Goal: Book appointment/travel/reservation

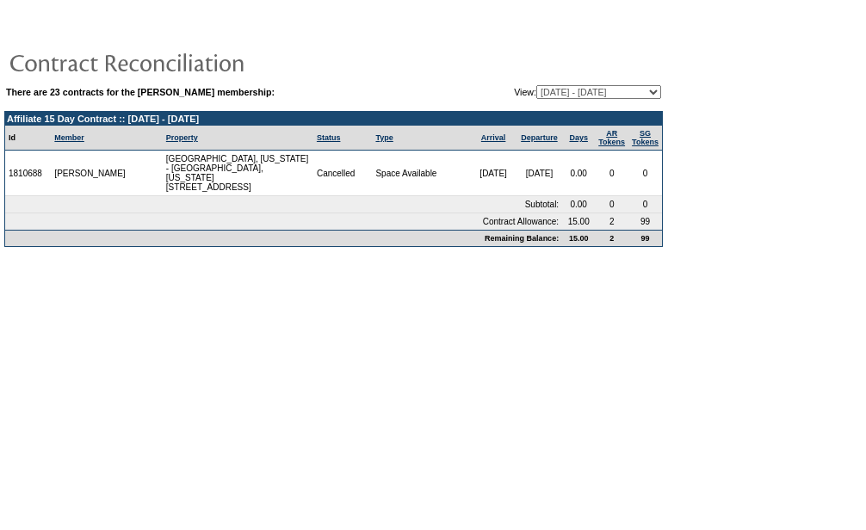
click at [711, 238] on form "There are 23 contracts for the [PERSON_NAME] membership: View: [DATE] - [DATE] …" at bounding box center [433, 131] width 866 height 262
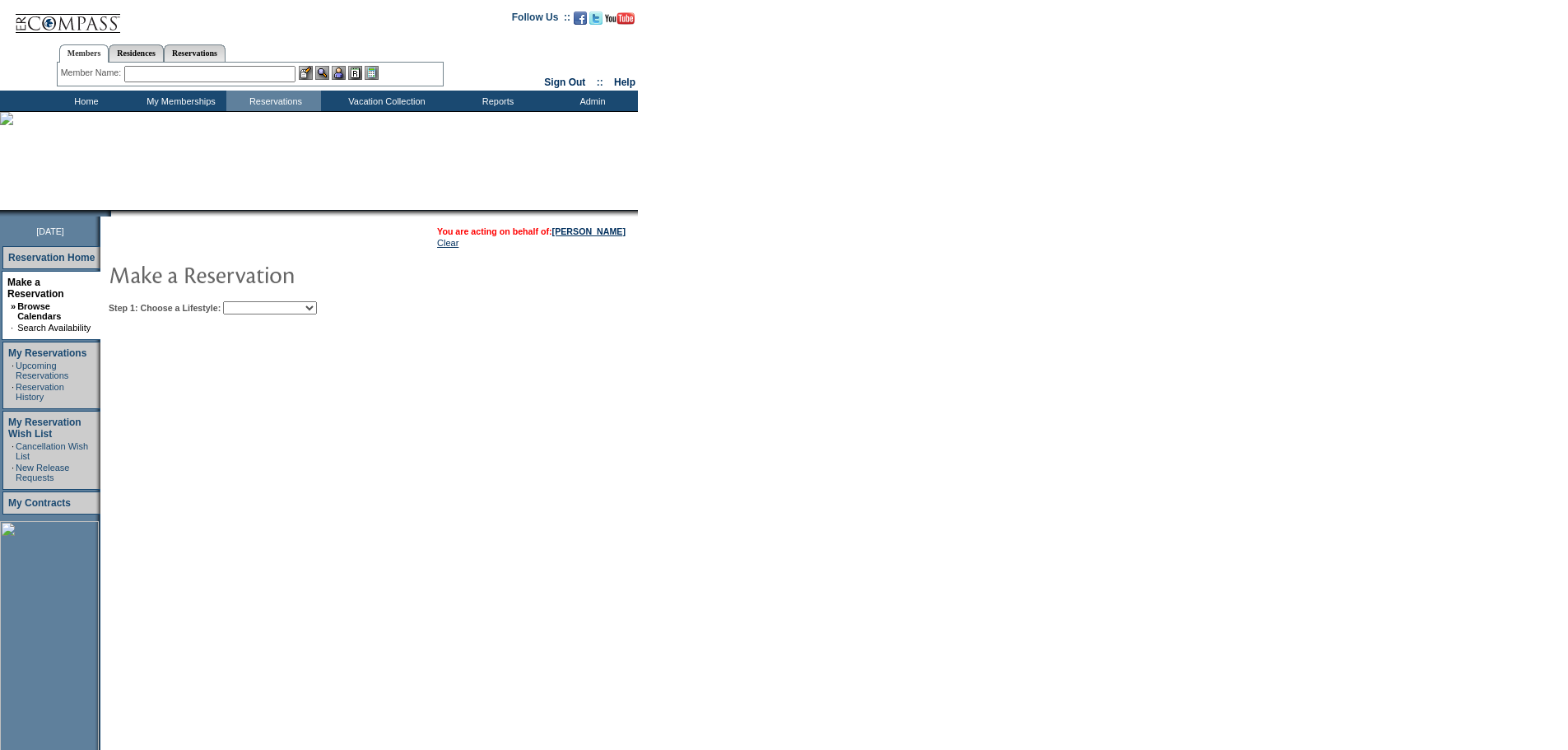
click at [311, 306] on select "Beach Leisure Metropolitan Mountain OIAL for Adventure OIAL for Couples OIAL fo…" at bounding box center [270, 308] width 94 height 13
select select "Beach"
click at [251, 303] on select "Beach Leisure Metropolitan Mountain OIAL for Adventure OIAL for Couples OIAL fo…" at bounding box center [270, 308] width 94 height 13
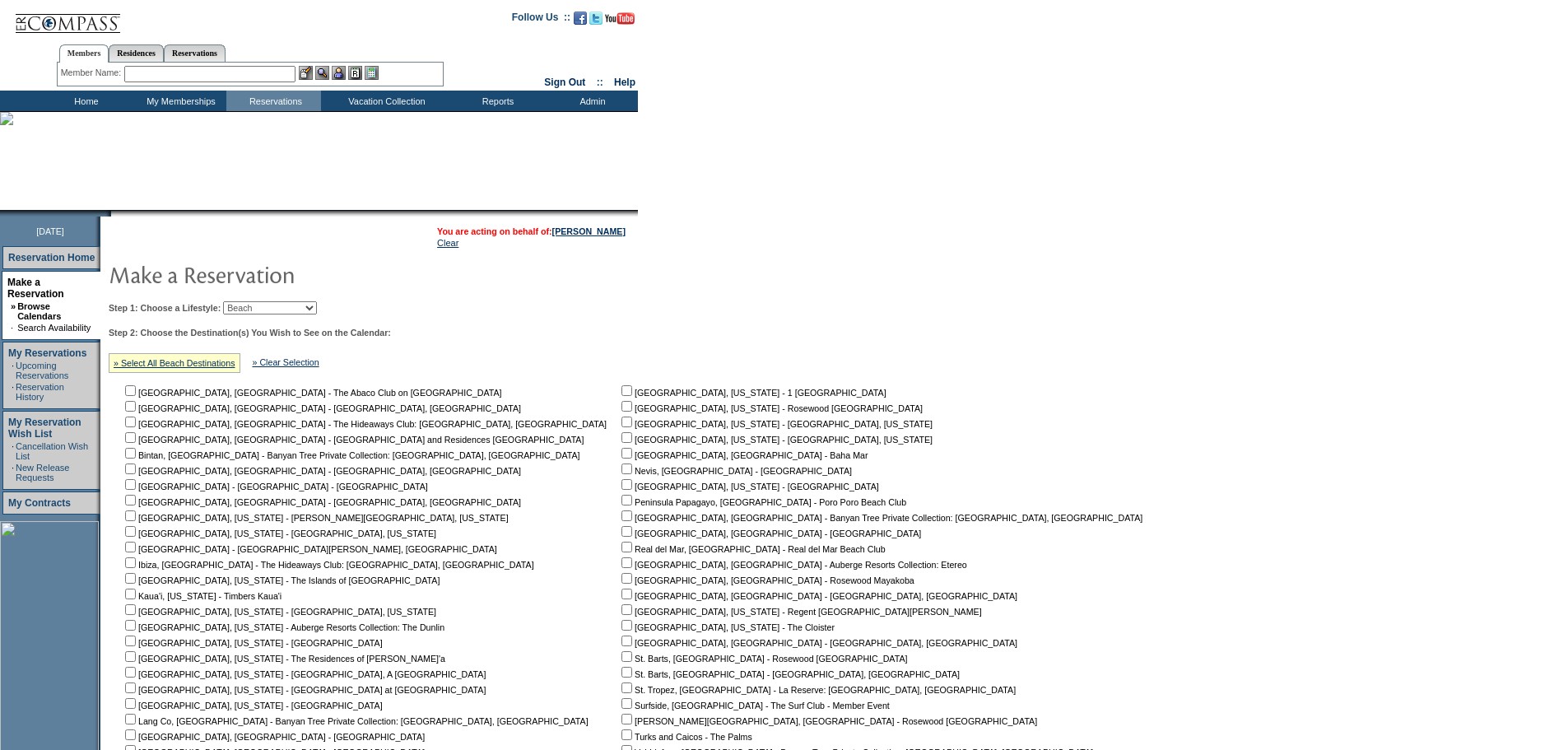
click at [564, 320] on td "Step 1: Choose a Lifestyle: Beach Leisure Metropolitan Mountain OIAL for Advent…" at bounding box center [629, 581] width 1049 height 572
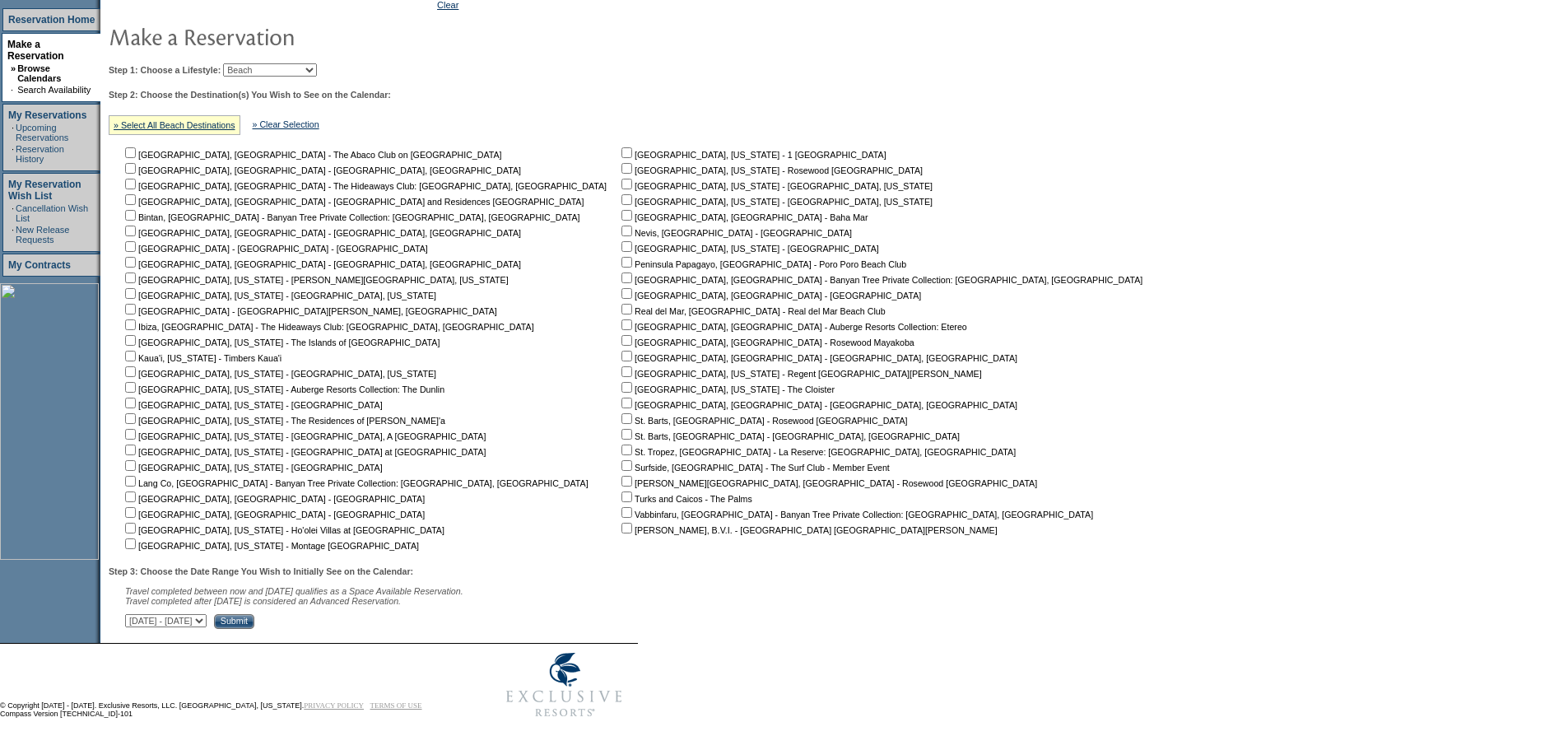
click at [136, 492] on input "checkbox" at bounding box center [130, 496] width 11 height 11
checkbox input "true"
click at [207, 617] on select "September 30, 2025 - November 14, 2025 November 15, 2025 - December 29, 2025 De…" at bounding box center [166, 621] width 81 height 13
select select "8/12/2026|9/25/2026"
click at [134, 614] on select "September 30, 2025 - November 14, 2025 November 15, 2025 - December 29, 2025 De…" at bounding box center [166, 621] width 81 height 13
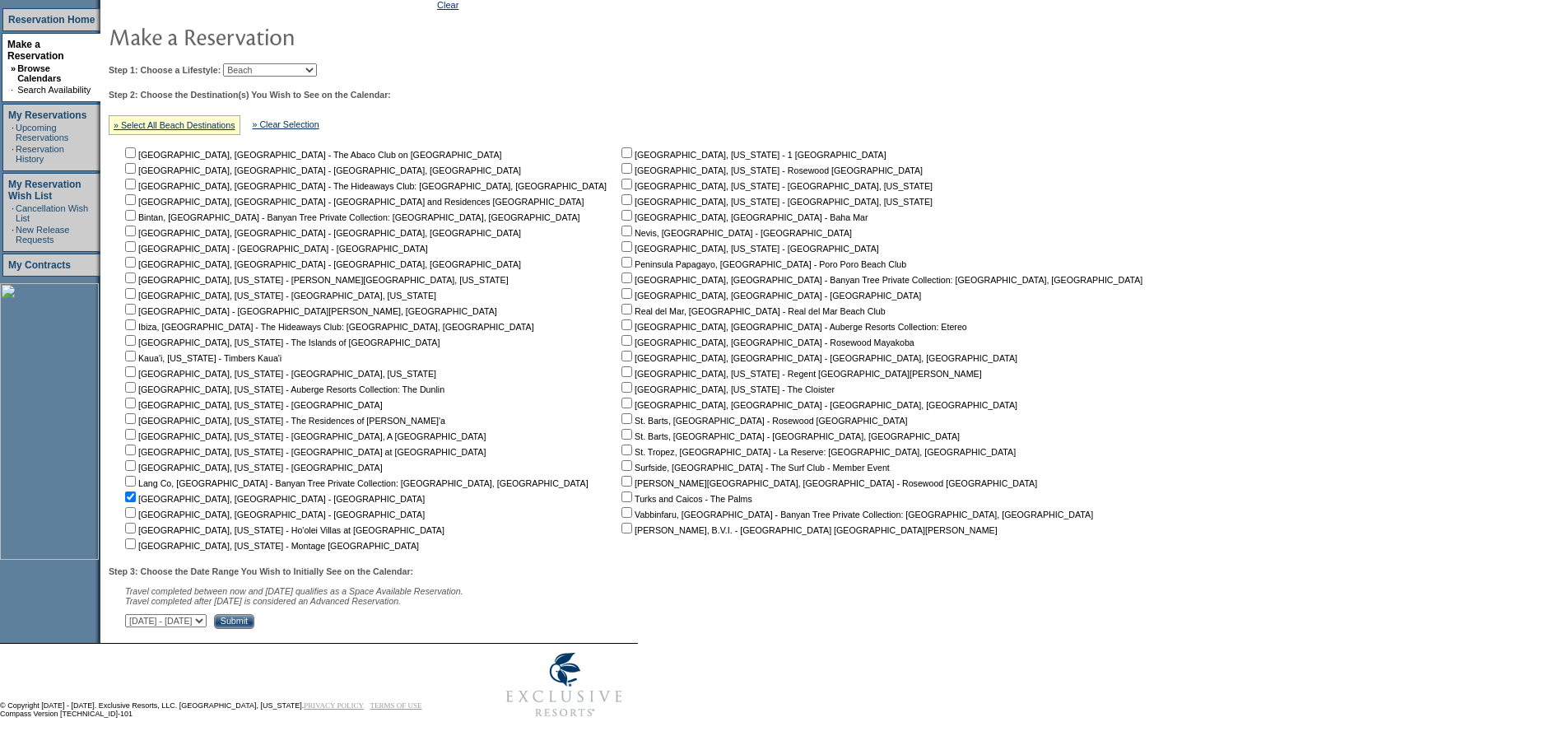
click at [254, 616] on input "Submit" at bounding box center [234, 621] width 40 height 14
